Goal: Task Accomplishment & Management: Complete application form

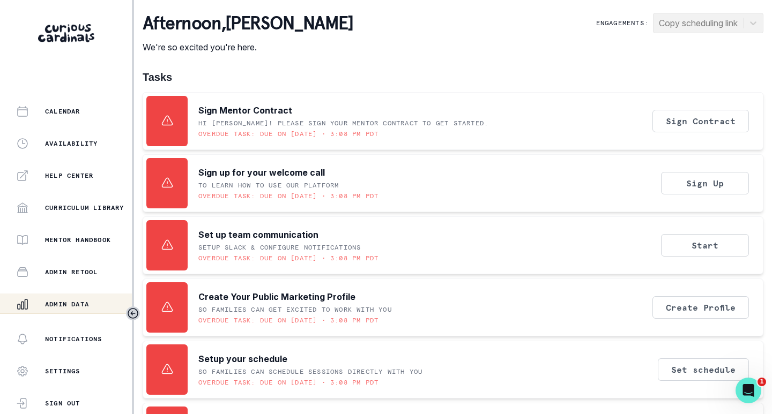
scroll to position [243, 0]
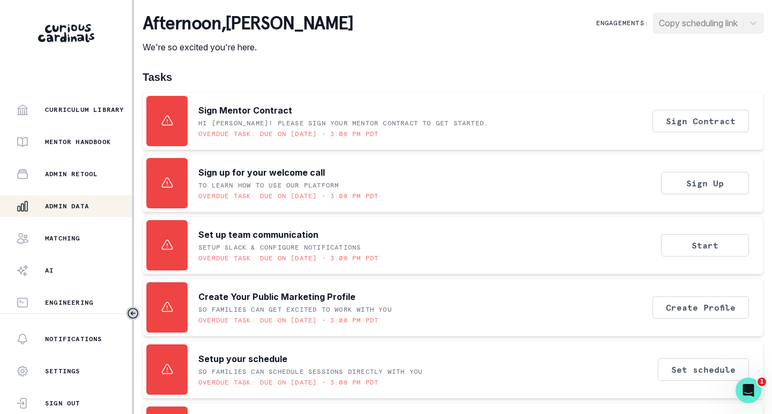
click at [71, 202] on p "Admin Data" at bounding box center [67, 206] width 44 height 9
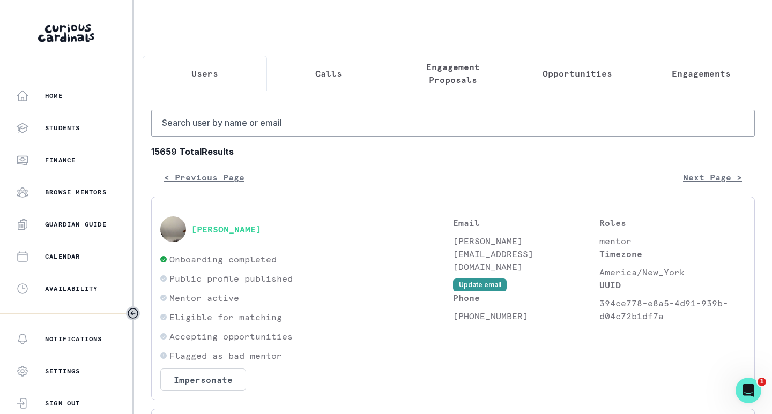
click at [574, 74] on p "Opportunities" at bounding box center [577, 73] width 70 height 13
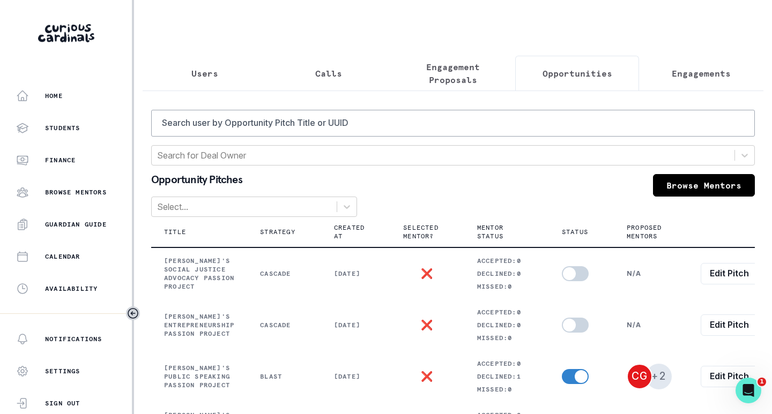
click at [661, 70] on button "Engagements" at bounding box center [701, 73] width 124 height 35
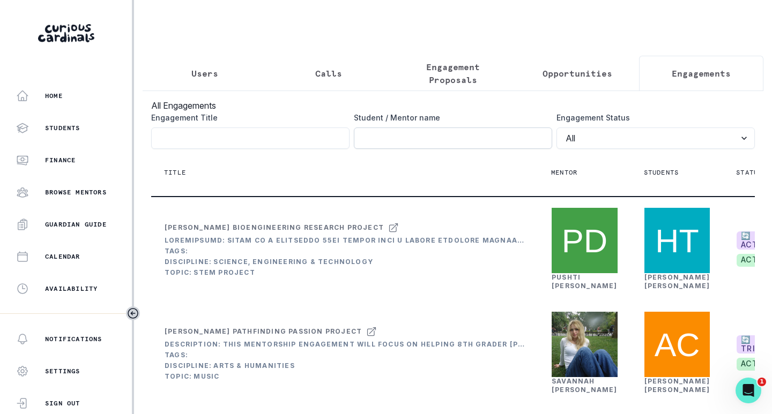
click at [420, 149] on input "Engagement Title" at bounding box center [453, 138] width 198 height 21
paste input "[PERSON_NAME]"
type input "[PERSON_NAME]"
paste input "[PERSON_NAME]"
type input "[PERSON_NAME]"
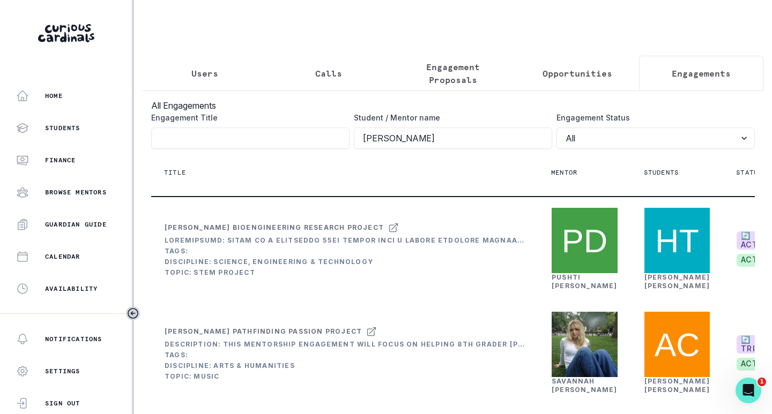
click button "submit" at bounding box center [0, 0] width 0 height 0
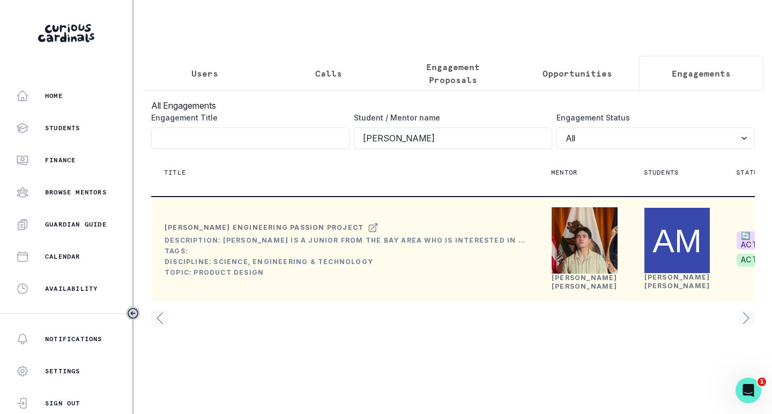
scroll to position [11, 0]
click at [571, 290] on link "[PERSON_NAME]" at bounding box center [584, 282] width 66 height 17
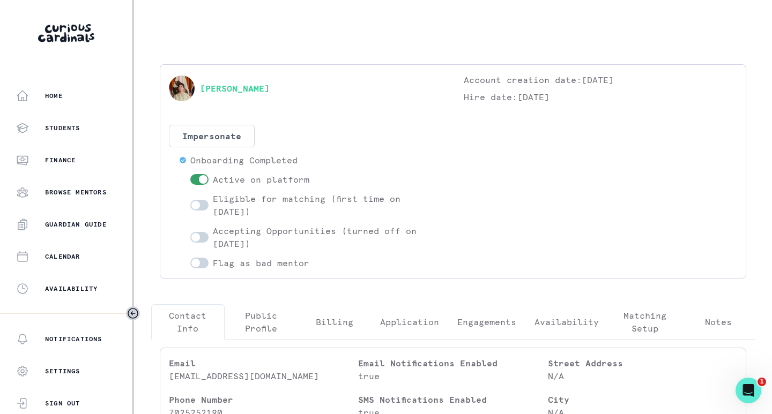
click at [491, 318] on p "Engagements" at bounding box center [486, 322] width 59 height 13
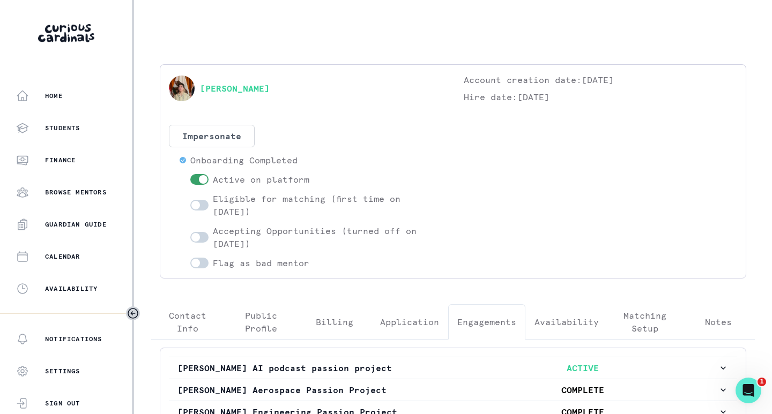
scroll to position [148, 0]
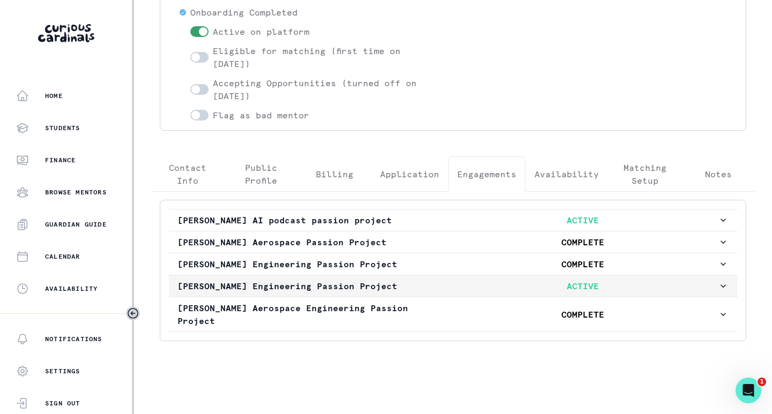
click at [481, 292] on p "ACTIVE" at bounding box center [582, 286] width 270 height 13
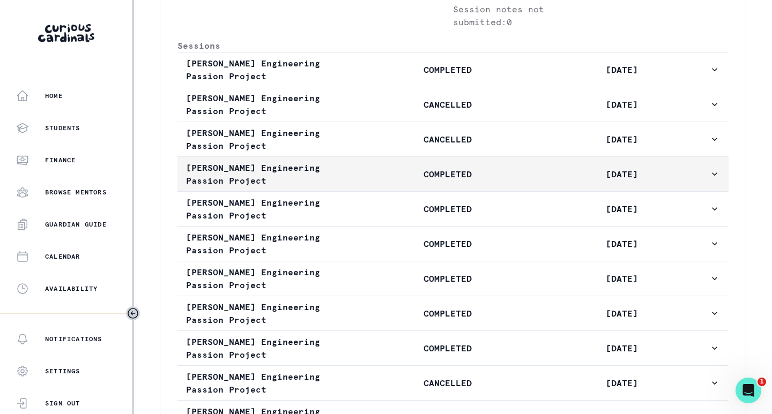
scroll to position [684, 0]
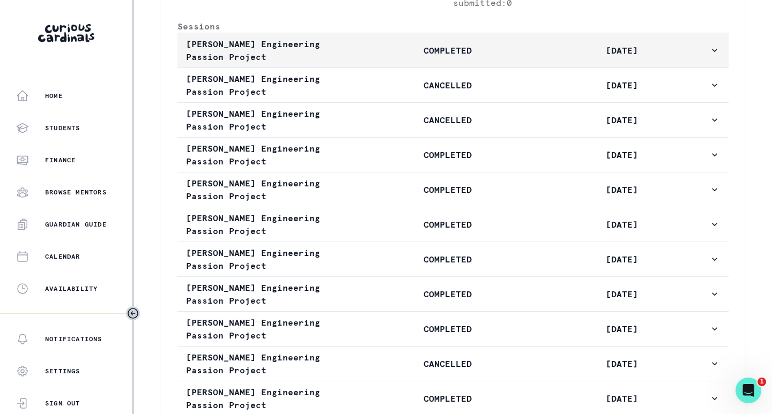
click at [390, 57] on p "COMPLETED" at bounding box center [447, 50] width 174 height 13
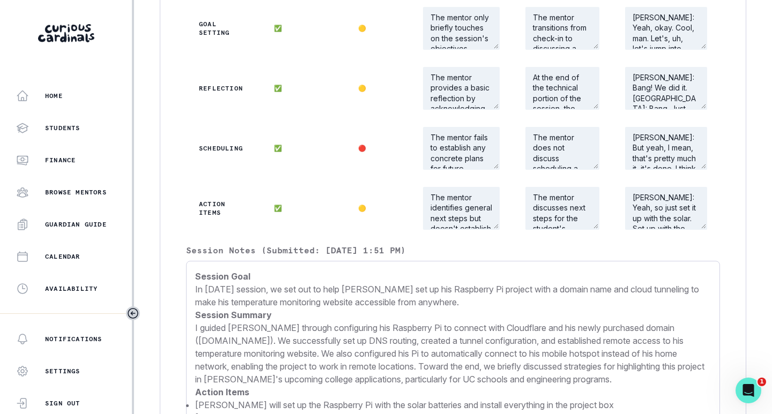
scroll to position [1220, 0]
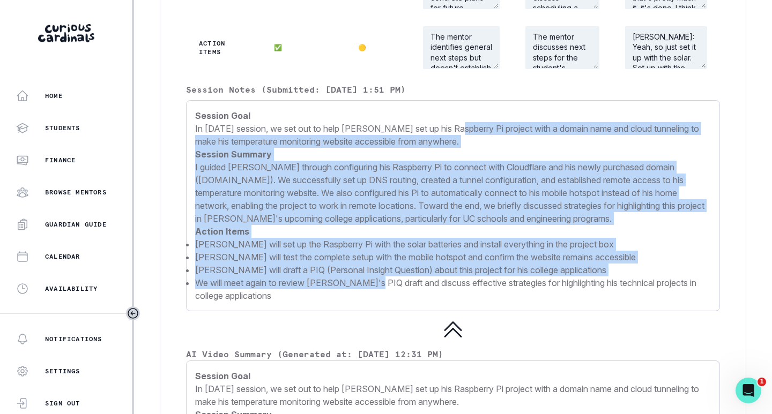
drag, startPoint x: 452, startPoint y: 159, endPoint x: 372, endPoint y: 311, distance: 171.4
click at [372, 302] on p "Session Goal In [DATE] session, we set out to help [PERSON_NAME] set up his Ras…" at bounding box center [453, 205] width 516 height 193
click at [411, 238] on p "Action Items" at bounding box center [453, 231] width 516 height 13
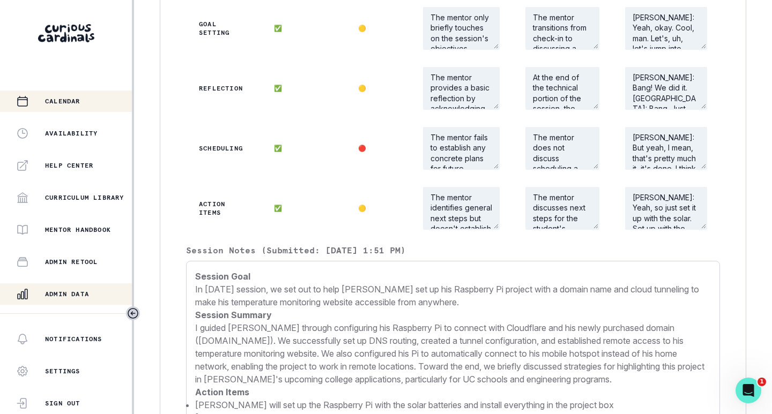
scroll to position [161, 0]
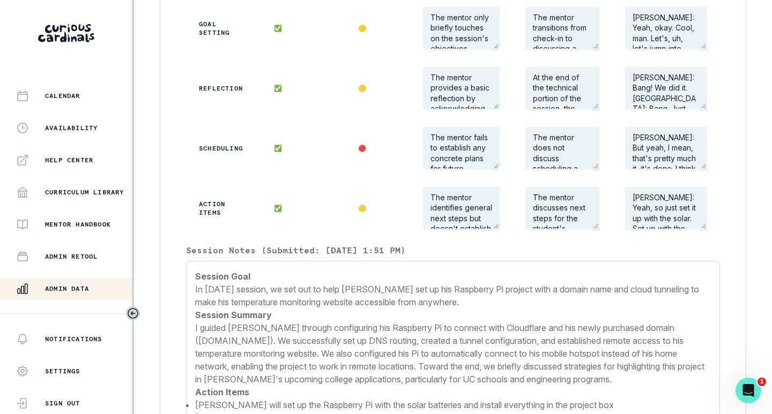
click at [62, 285] on p "Admin Data" at bounding box center [67, 289] width 44 height 9
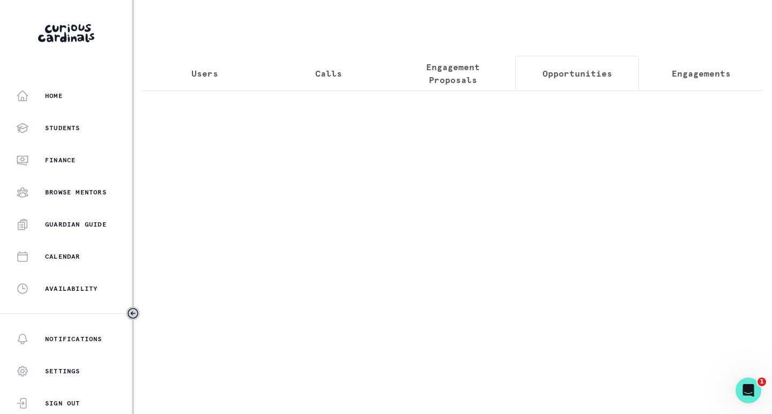
click at [569, 67] on p "Opportunities" at bounding box center [577, 73] width 70 height 13
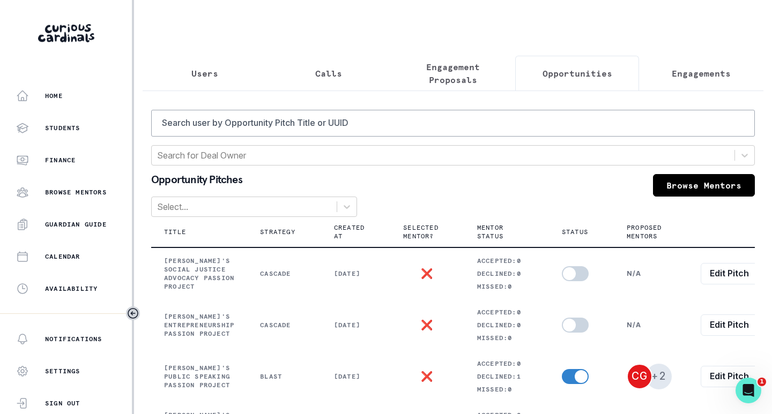
click at [492, 69] on p "Engagement Proposals" at bounding box center [453, 74] width 106 height 26
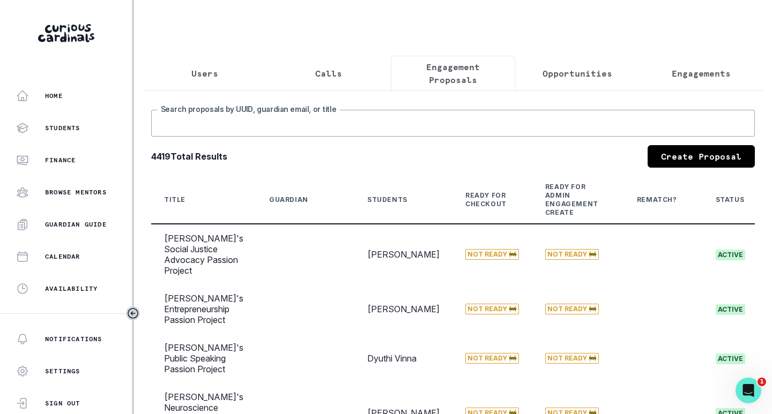
click at [384, 136] on input "Search proposals by UUID, guardian email, or title" at bounding box center [452, 123] width 603 height 27
type input "lyo"
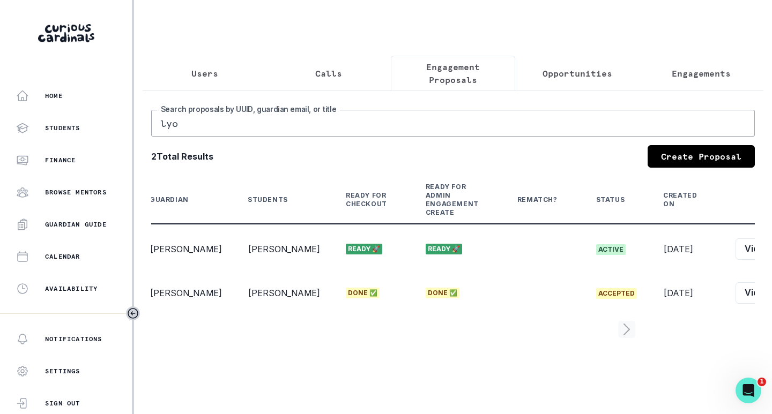
scroll to position [0, 127]
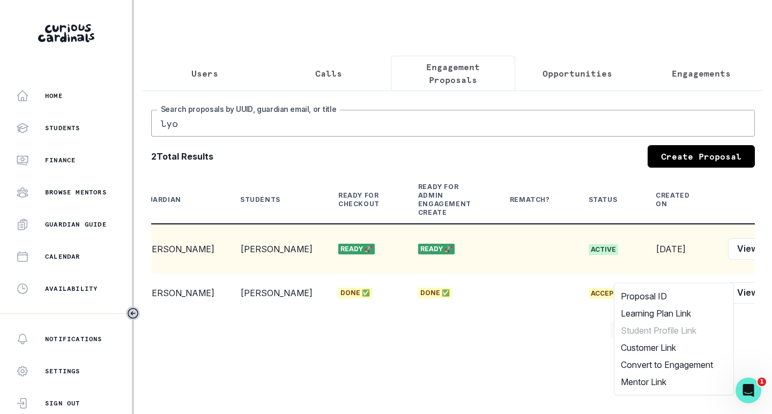
click at [766, 260] on button "Edit" at bounding box center [783, 248] width 34 height 21
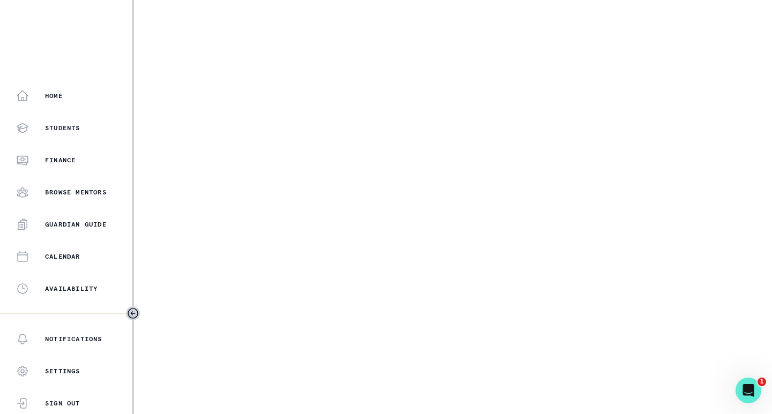
select select "2e0e0867-17d0-41a8-92b9-7b446b3bc83e"
select select "519877f8-d88f-48d5-b35a-d9ce14346d72"
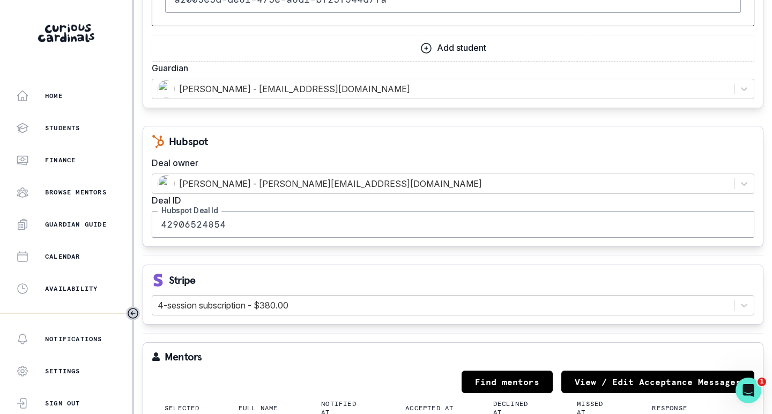
scroll to position [1125, 0]
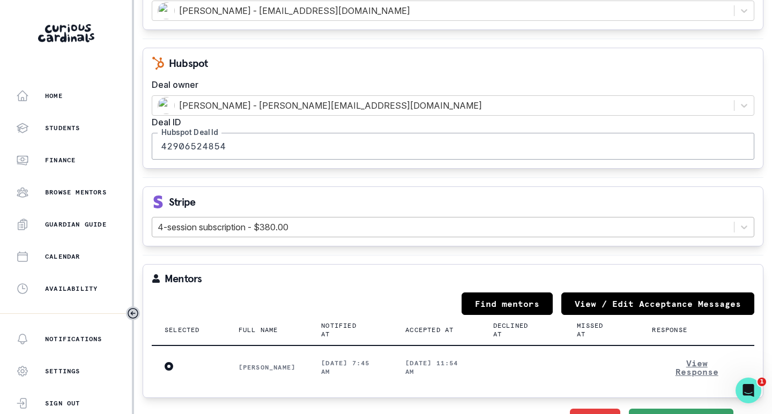
click at [319, 220] on div at bounding box center [443, 227] width 571 height 15
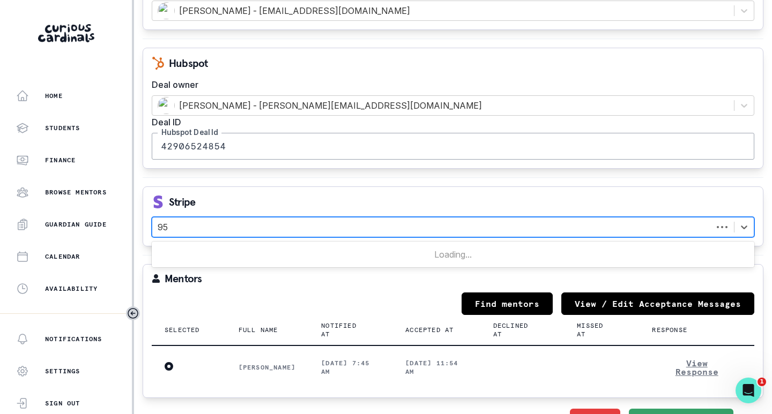
type input "9"
type input "95"
click at [741, 226] on icon at bounding box center [744, 228] width 6 height 4
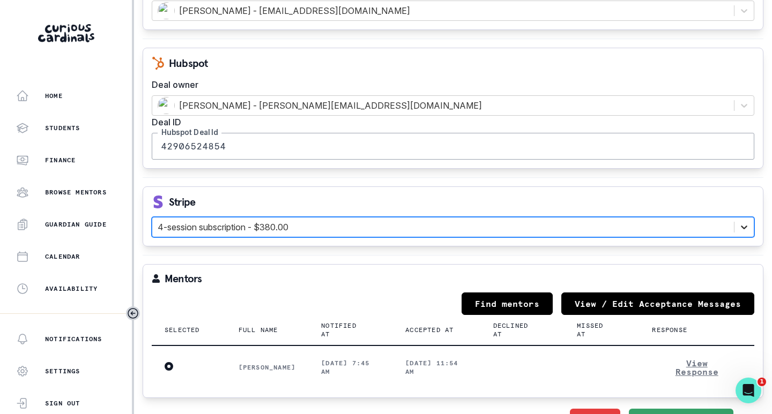
click at [741, 226] on icon at bounding box center [744, 228] width 6 height 4
click at [248, 220] on div at bounding box center [443, 227] width 571 height 15
click at [190, 197] on p "Stripe" at bounding box center [182, 202] width 26 height 11
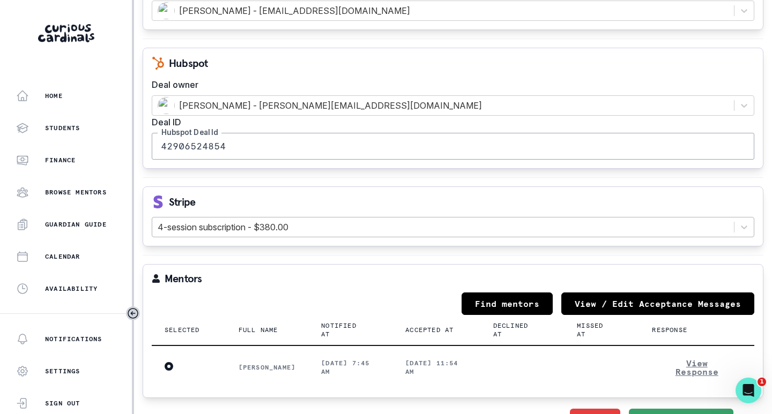
click at [192, 220] on div at bounding box center [443, 227] width 571 height 15
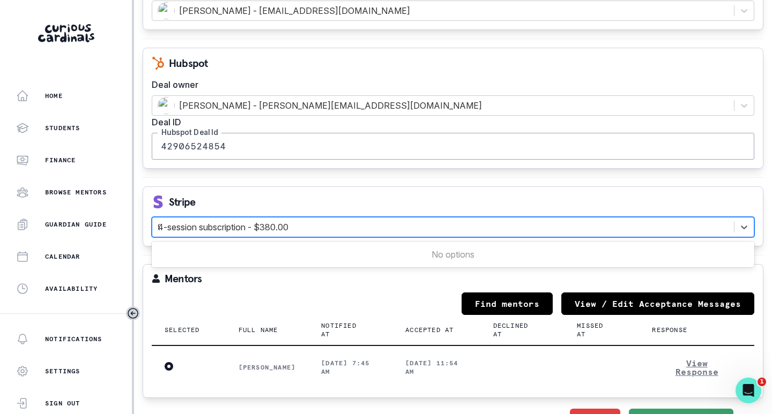
type input "95"
click at [188, 244] on div "Loading..." at bounding box center [453, 254] width 602 height 21
